Goal: Task Accomplishment & Management: Use online tool/utility

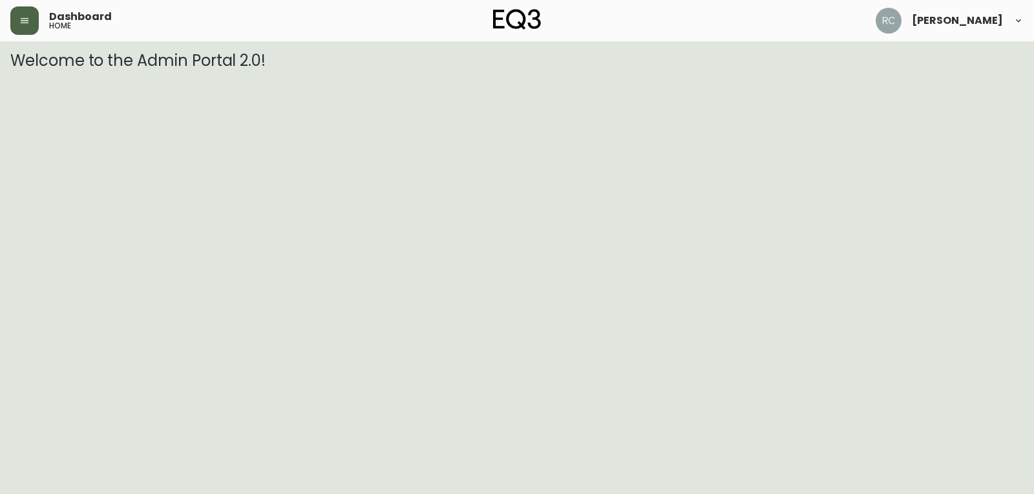
click at [23, 26] on button "button" at bounding box center [24, 20] width 28 height 28
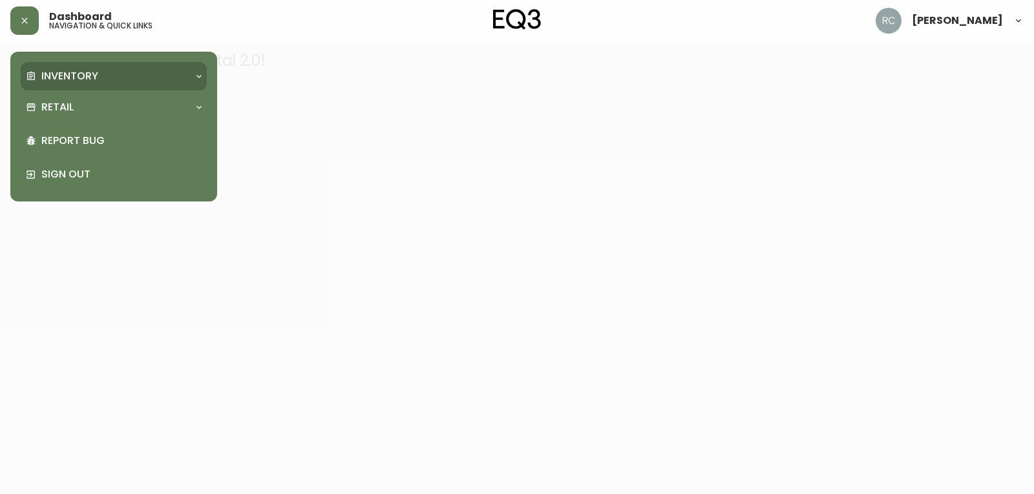
click at [122, 77] on div "Inventory" at bounding box center [107, 76] width 163 height 14
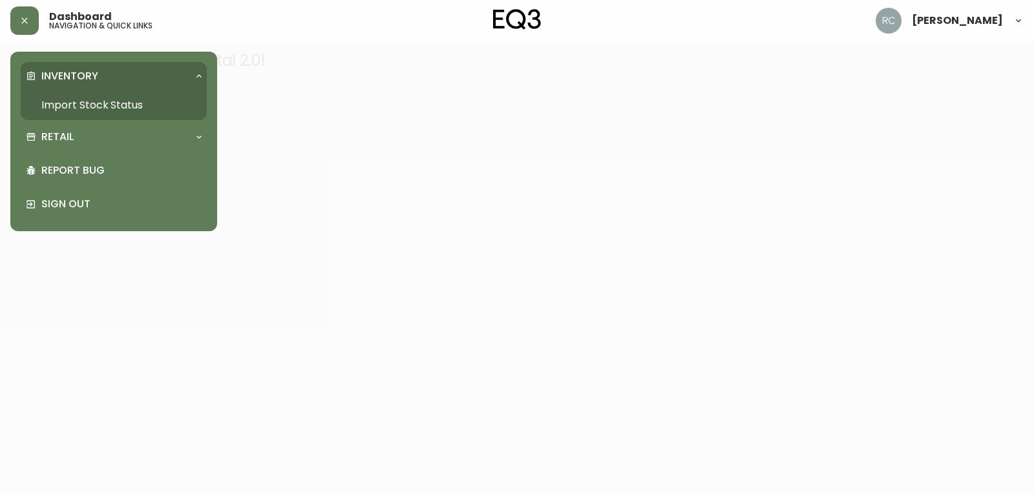
click at [121, 103] on link "Import Stock Status" at bounding box center [114, 105] width 186 height 30
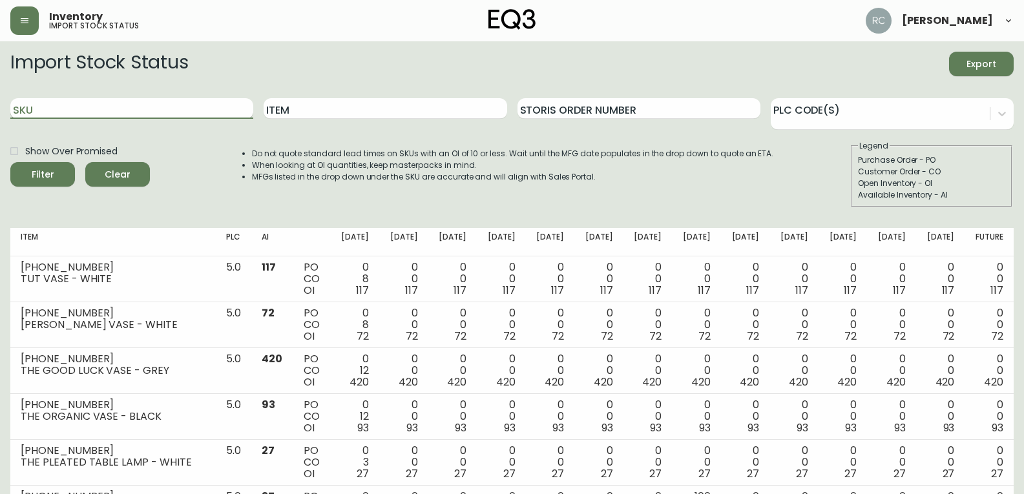
click at [152, 110] on input "SKU" at bounding box center [131, 108] width 243 height 21
type input "n"
type input "Boom"
click at [10, 162] on button "Filter" at bounding box center [42, 174] width 65 height 25
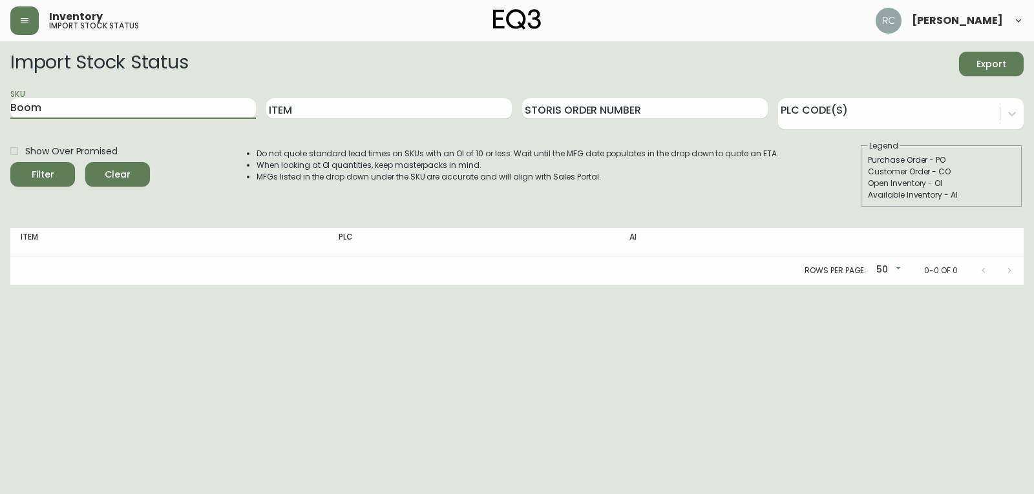
drag, startPoint x: 156, startPoint y: 112, endPoint x: -226, endPoint y: 29, distance: 390.3
click at [0, 29] on html "Inventory import stock status [PERSON_NAME] Import Stock Status Export SKU Boom…" at bounding box center [517, 142] width 1034 height 285
click at [336, 123] on div "Item" at bounding box center [389, 109] width 246 height 42
click at [337, 110] on input "Item" at bounding box center [389, 108] width 246 height 21
type input "BOOM"
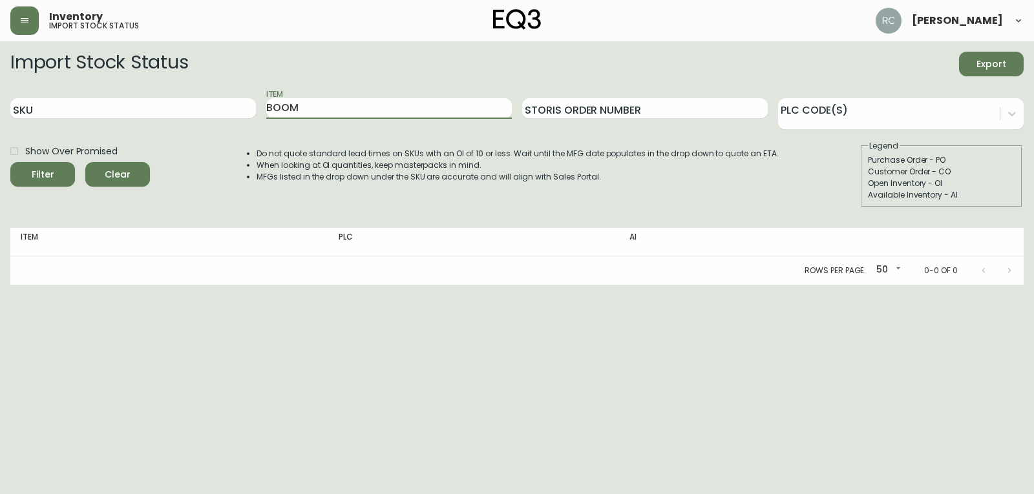
click at [10, 162] on button "Filter" at bounding box center [42, 174] width 65 height 25
